Goal: Information Seeking & Learning: Learn about a topic

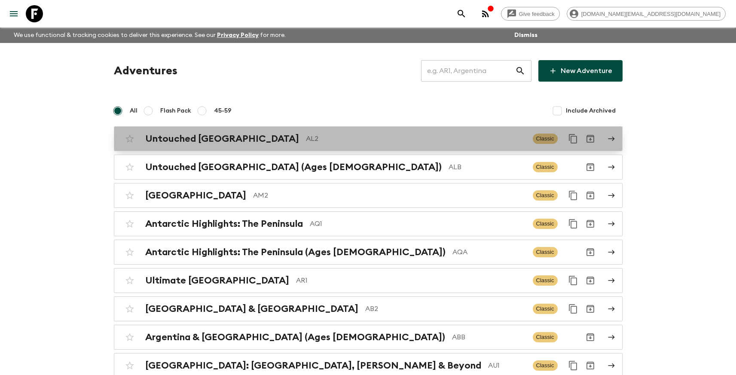
click at [306, 135] on p "AL2" at bounding box center [416, 139] width 220 height 10
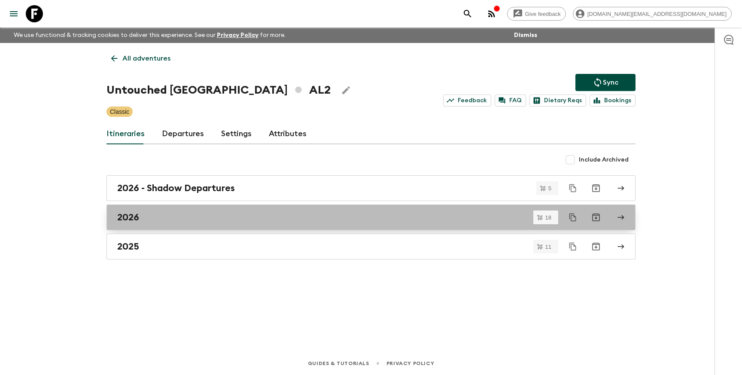
click at [174, 217] on div "2026" at bounding box center [362, 217] width 491 height 11
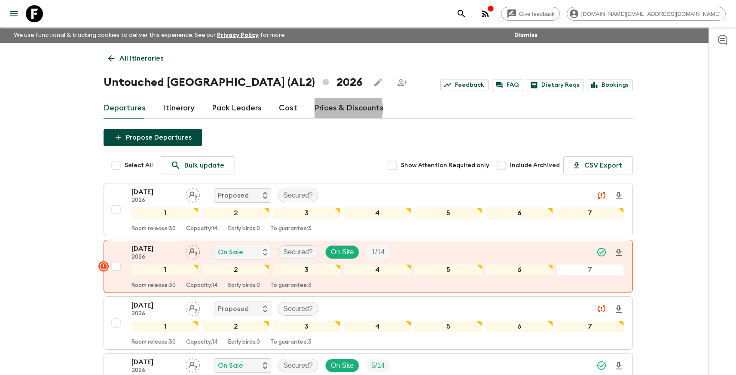
click at [322, 109] on link "Prices & Discounts" at bounding box center [348, 108] width 69 height 21
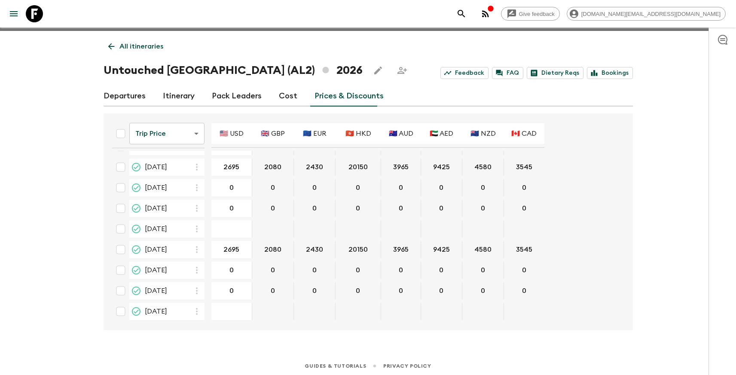
scroll to position [15, 0]
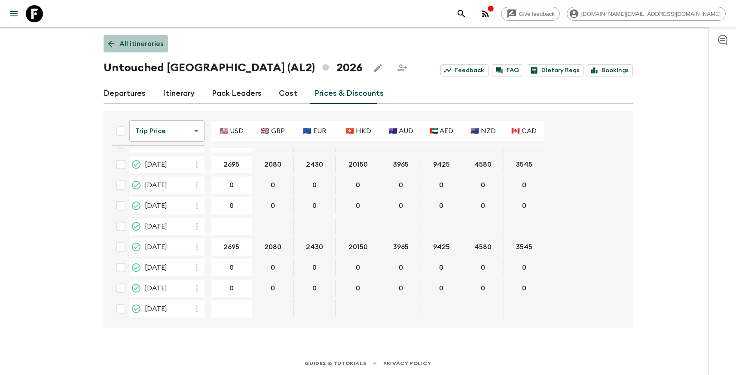
click at [126, 42] on p "All itineraries" at bounding box center [141, 44] width 44 height 10
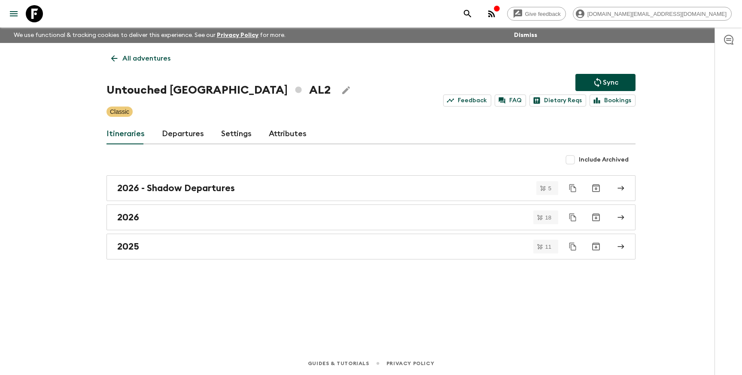
click at [135, 57] on p "All adventures" at bounding box center [146, 58] width 48 height 10
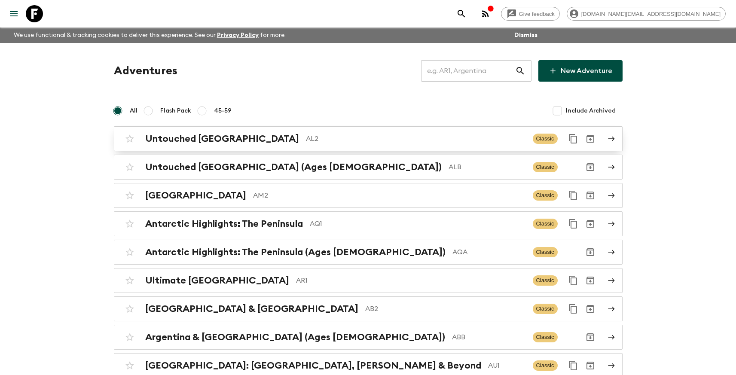
click at [211, 137] on h2 "Untouched [GEOGRAPHIC_DATA]" at bounding box center [222, 138] width 154 height 11
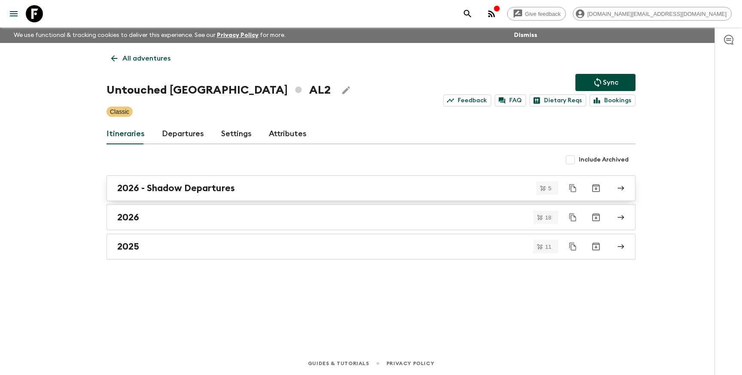
click at [193, 186] on h2 "2026 - Shadow Departures" at bounding box center [176, 188] width 118 height 11
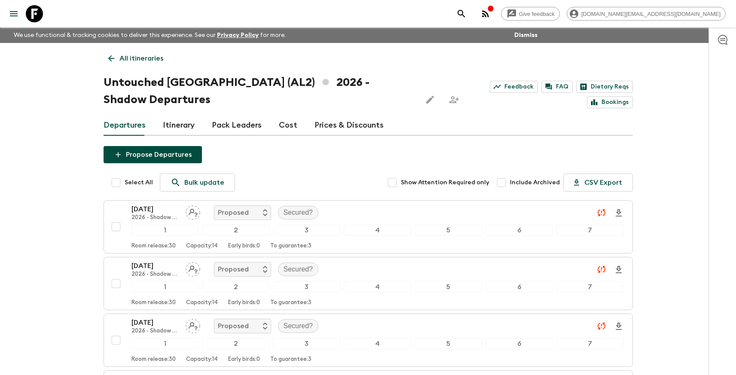
click at [129, 56] on p "All itineraries" at bounding box center [141, 58] width 44 height 10
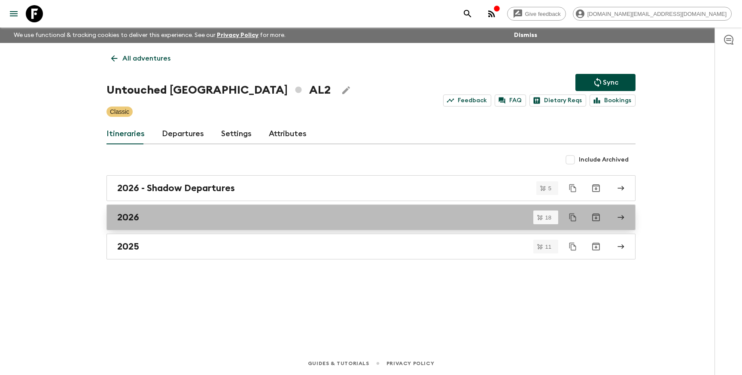
click at [185, 219] on div "2026" at bounding box center [362, 217] width 491 height 11
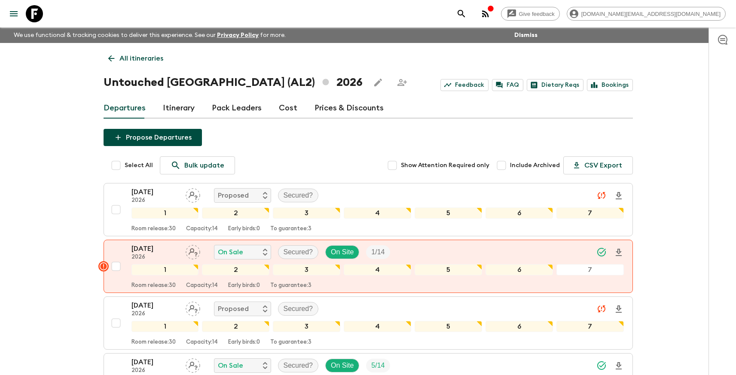
click at [132, 57] on p "All itineraries" at bounding box center [141, 58] width 44 height 10
